Goal: Task Accomplishment & Management: Manage account settings

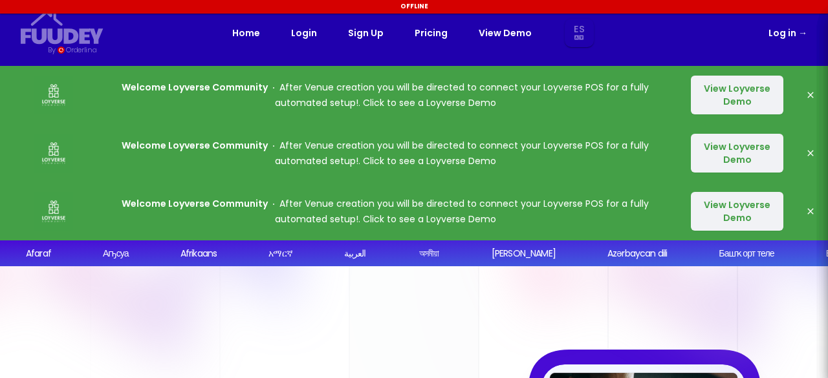
select select "es"
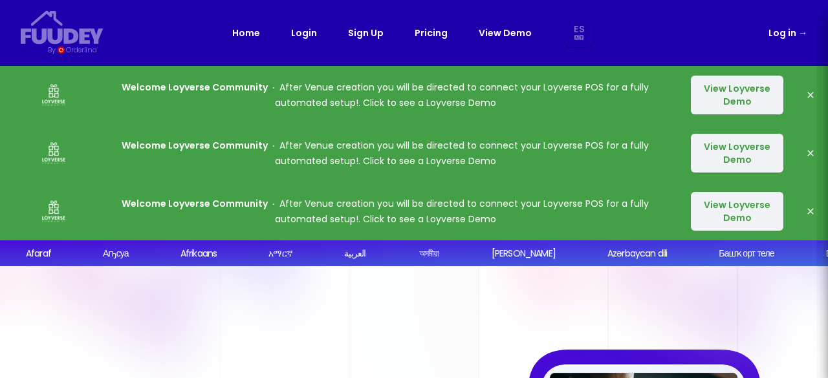
select select "es"
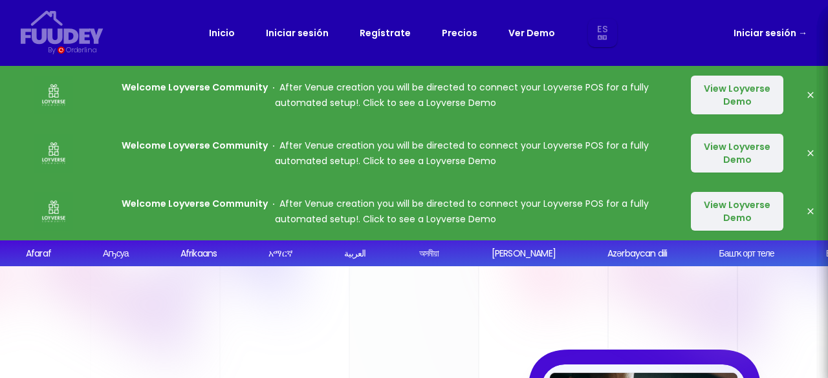
select select "es"
click at [754, 41] on link "Iniciar sesión →" at bounding box center [770, 33] width 74 height 16
select select "es"
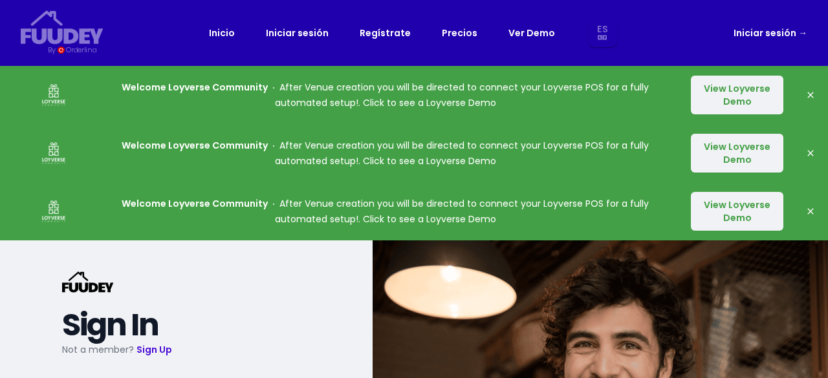
click at [754, 34] on link "Iniciar sesión →" at bounding box center [770, 33] width 74 height 16
select select "es"
click at [780, 37] on link "Iniciar sesión →" at bounding box center [770, 33] width 74 height 16
select select "es"
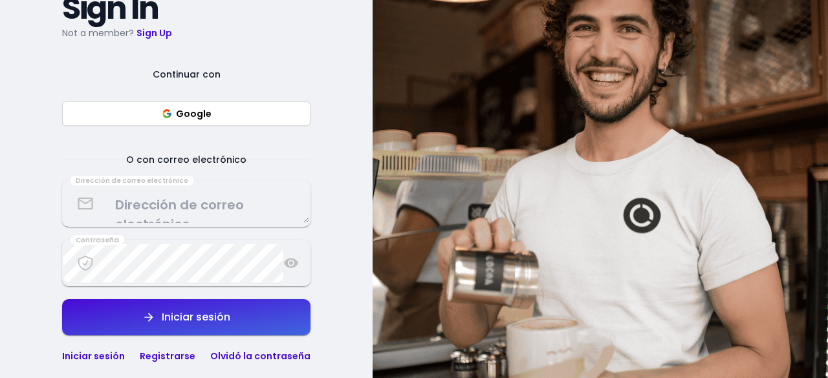
scroll to position [321, 0]
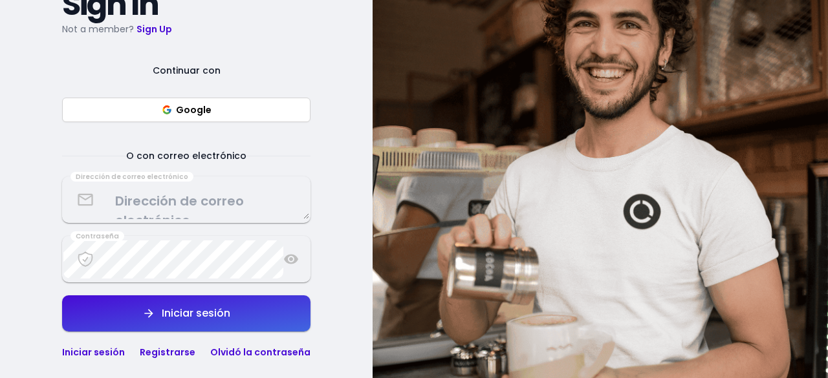
select select "es"
click at [263, 109] on button "Google" at bounding box center [186, 110] width 248 height 25
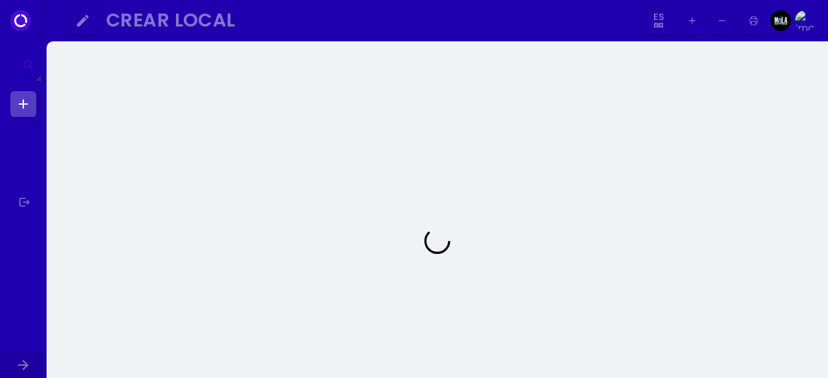
select select "es"
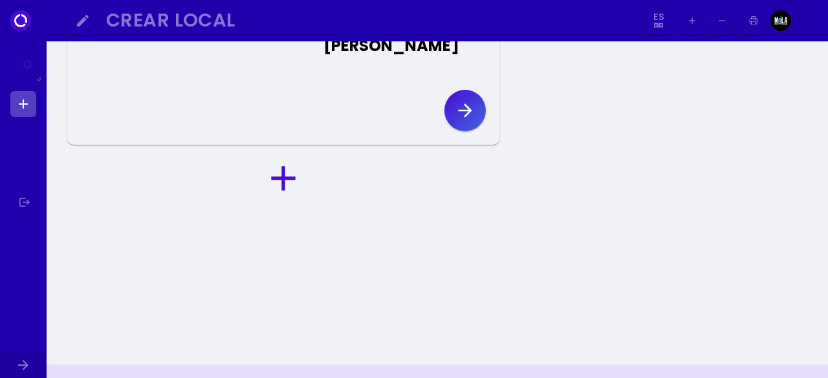
scroll to position [122, 0]
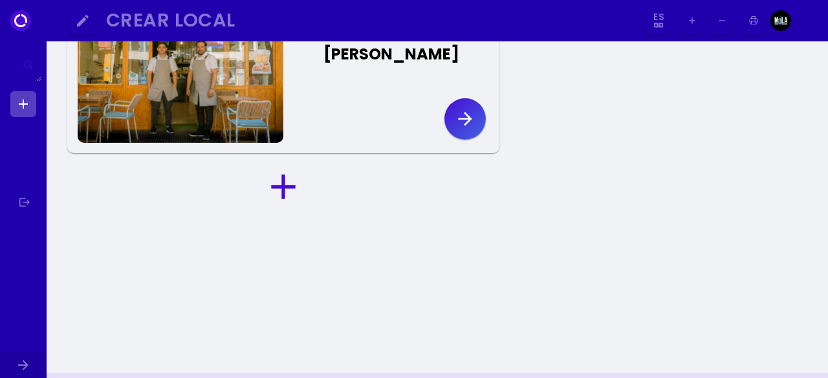
click at [467, 129] on icon "button" at bounding box center [465, 119] width 21 height 21
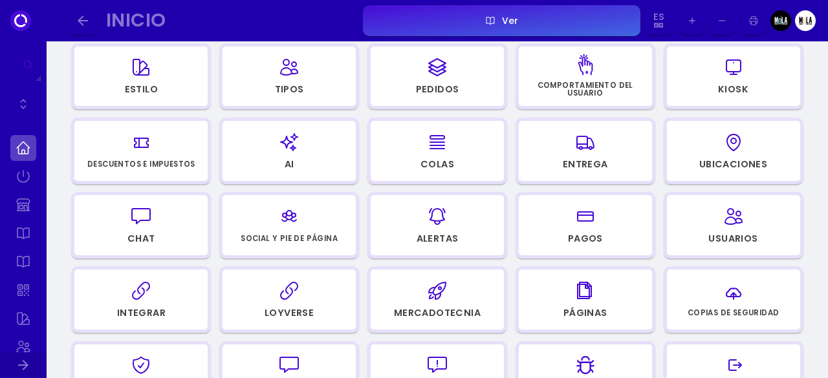
scroll to position [234, 0]
click at [313, 290] on div "button" at bounding box center [289, 290] width 122 height 31
select select "a723e3ee-8343-4753-93c3-d72002b1d78a"
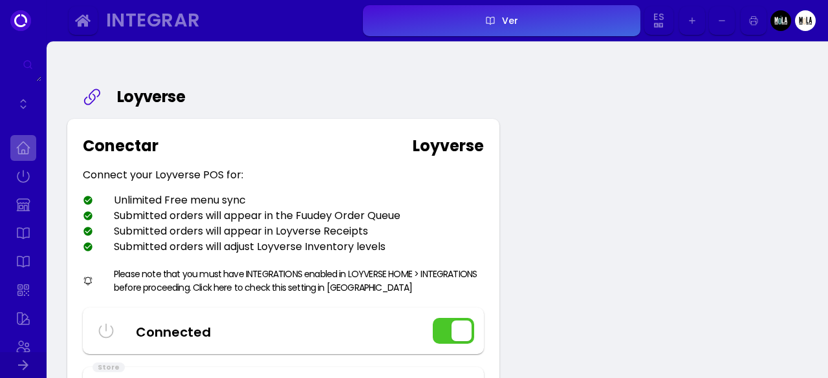
click at [25, 145] on link at bounding box center [23, 148] width 26 height 26
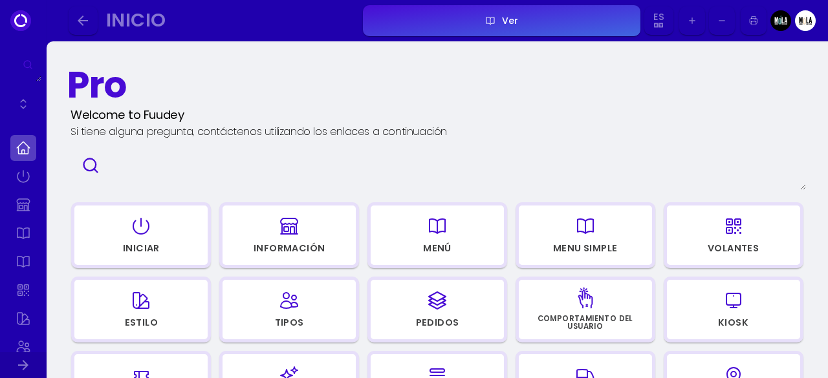
click at [472, 241] on div "button" at bounding box center [437, 226] width 122 height 31
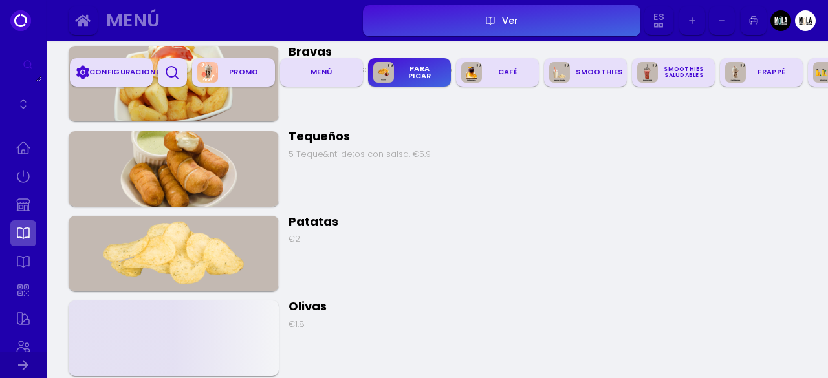
scroll to position [1128, 0]
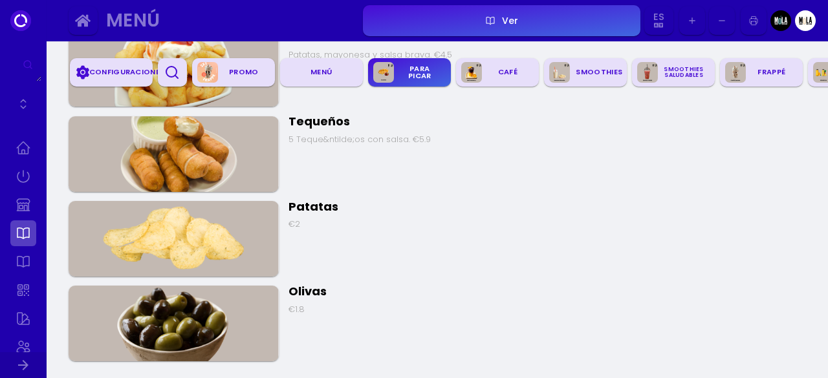
click at [202, 140] on img at bounding box center [174, 154] width 210 height 76
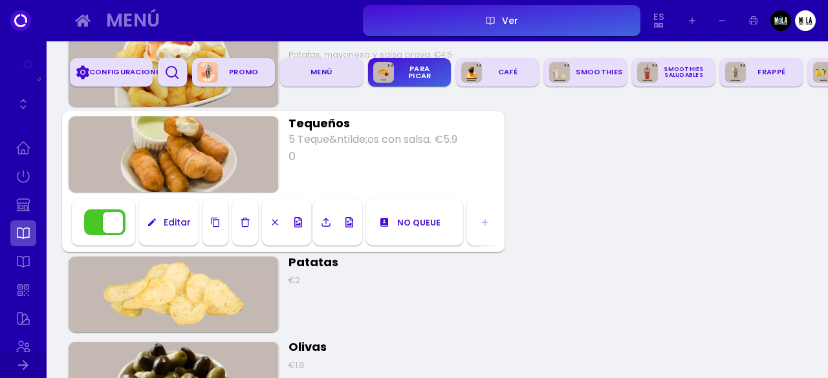
click at [106, 224] on button "button" at bounding box center [104, 222] width 41 height 26
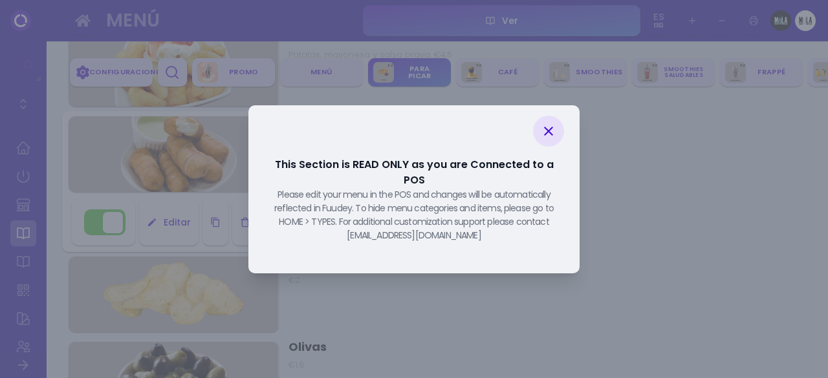
click at [548, 147] on div at bounding box center [548, 131] width 31 height 31
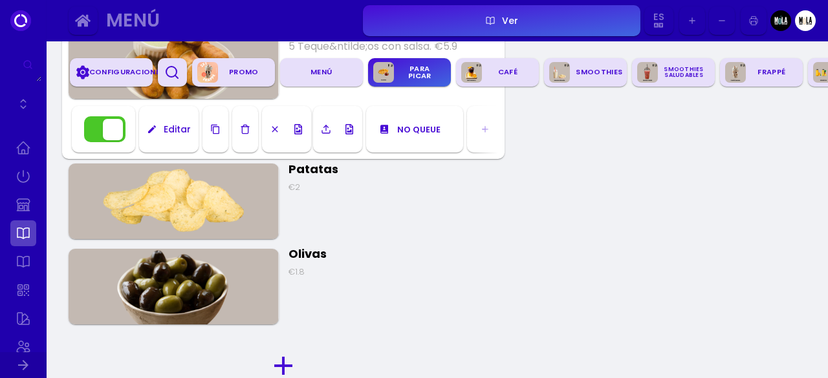
scroll to position [1192, 0]
